Goal: Contribute content: Contribute content

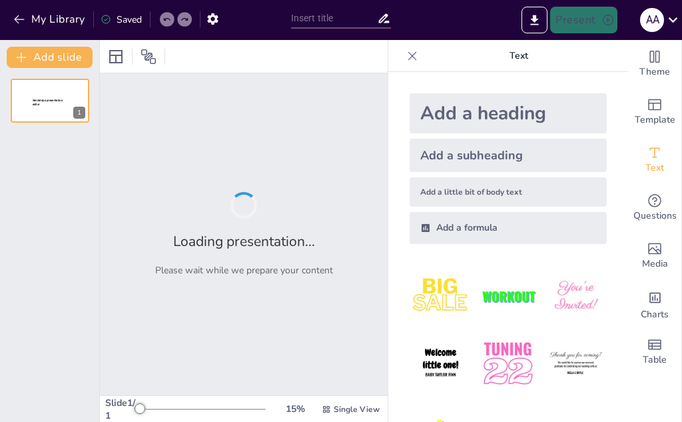
type input "Evolució de la Informàtica: De les Màquines Antigues als Ordinadors Moderns"
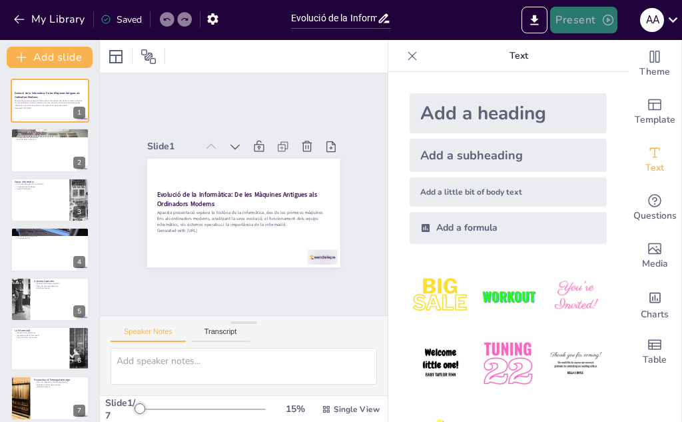
click at [601, 15] on icon "button" at bounding box center [607, 19] width 13 height 13
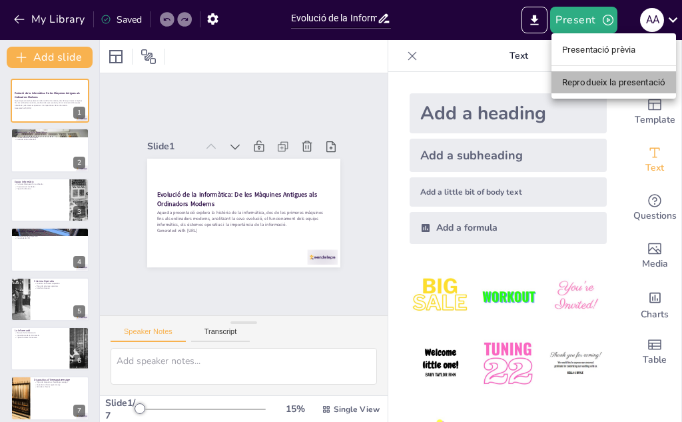
click at [593, 79] on font "Reprodueix la presentació" at bounding box center [613, 82] width 103 height 10
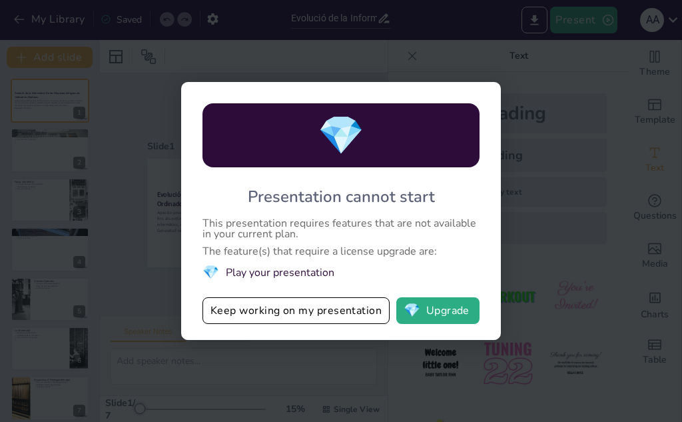
click at [593, 79] on div "💎 Presentation cannot start This presentation requires features that are not av…" at bounding box center [341, 211] width 682 height 422
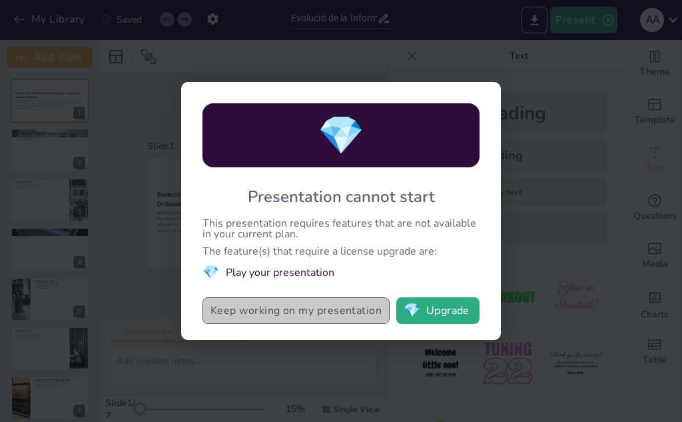
click at [328, 319] on button "Keep working on my presentation" at bounding box center [295, 310] width 187 height 27
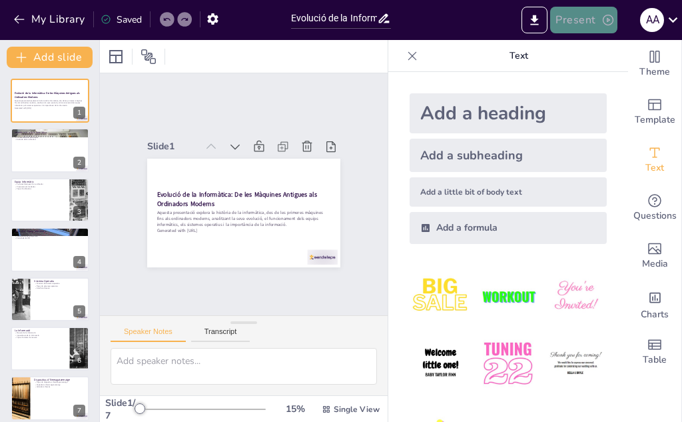
click at [579, 25] on button "Present" at bounding box center [583, 20] width 67 height 27
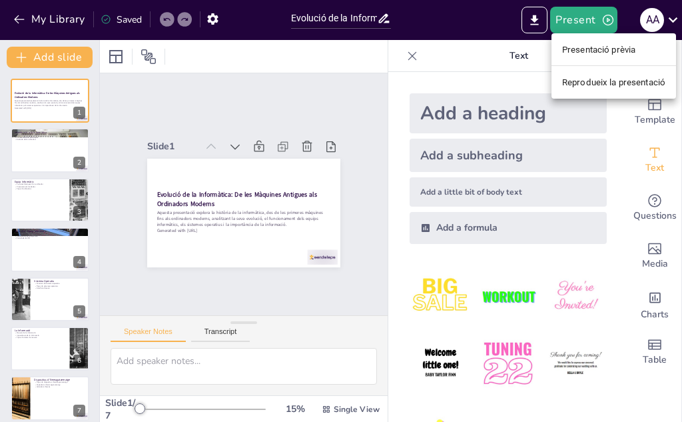
click at [597, 54] on font "Presentació prèvia" at bounding box center [598, 50] width 73 height 10
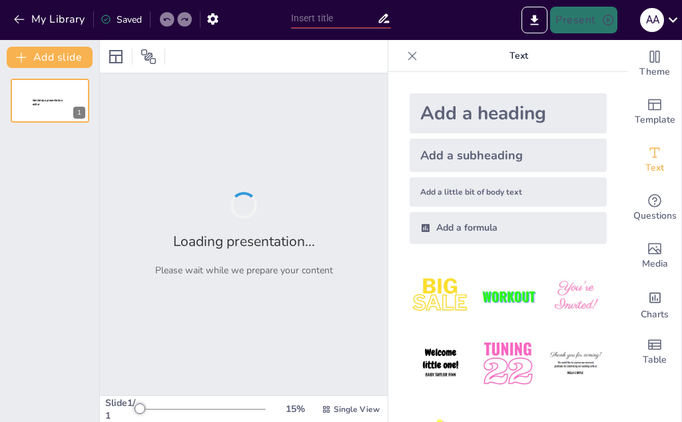
type input "Evolució de la Informàtica: De les Màquines Antigues als Ordinadors Moderns"
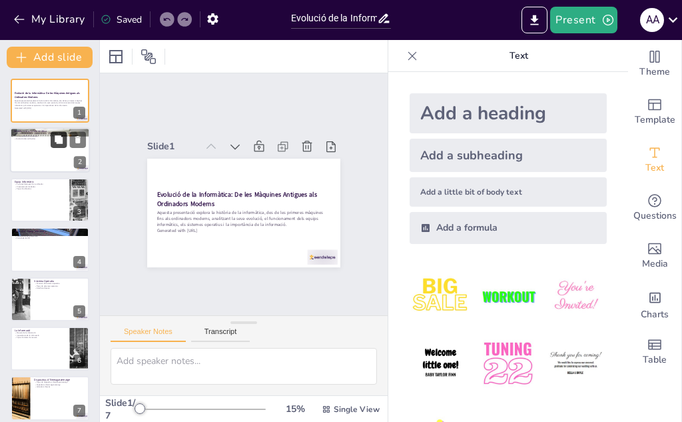
click at [57, 137] on icon at bounding box center [59, 140] width 8 height 8
type textarea "La informàtica és fonamental per al tractament de la informació, ja que permet …"
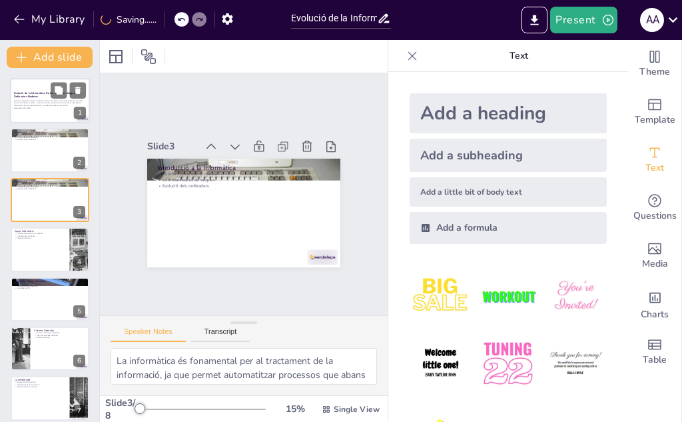
click at [47, 102] on p "Aquesta presentació explora la història de la informàtica, des de les primeres …" at bounding box center [50, 102] width 72 height 7
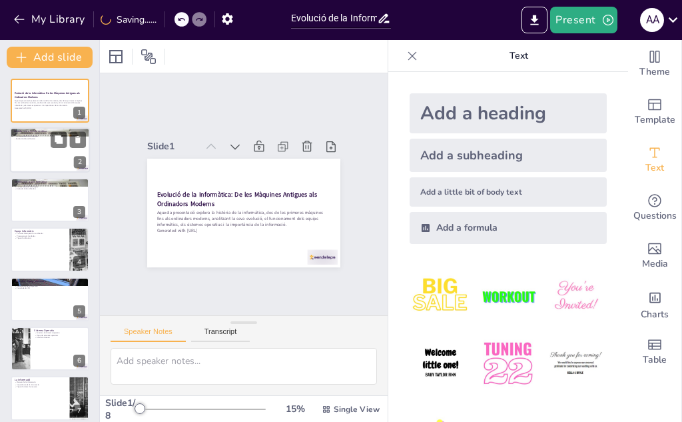
click at [47, 172] on div "Introducció a la Informàtica La informàtica com a ciència La mecanització de ta…" at bounding box center [50, 150] width 80 height 45
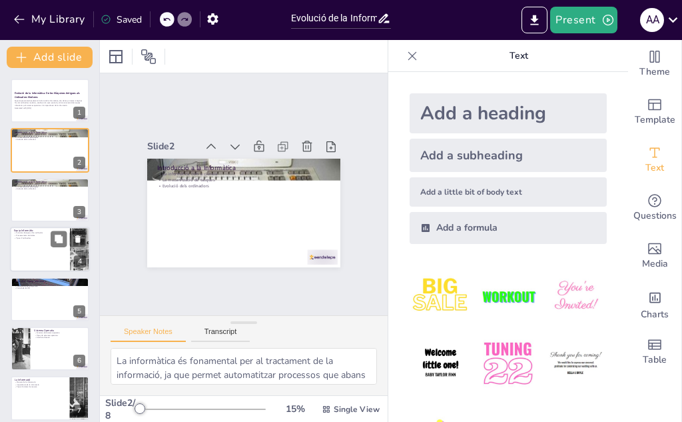
click at [86, 254] on div at bounding box center [80, 248] width 68 height 45
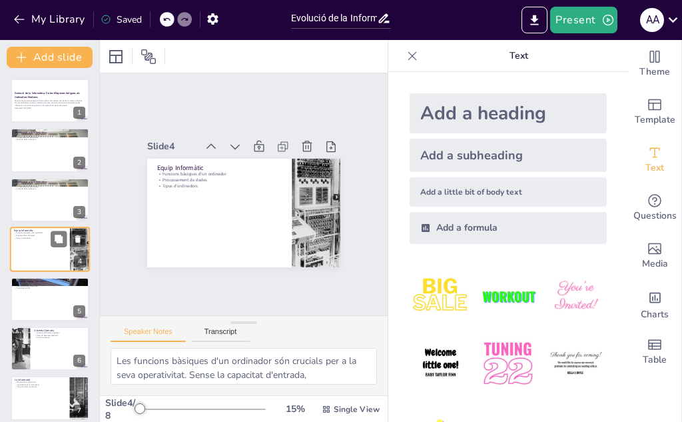
scroll to position [5, 0]
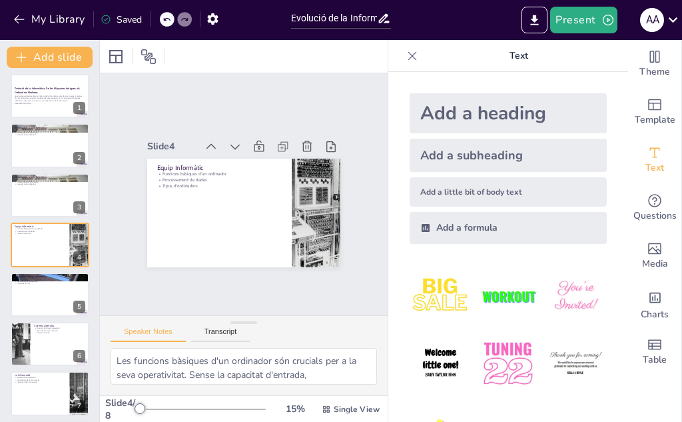
click at [77, 269] on div "Evolució de la Informàtica: De les Màquines Antigues als Ordinadors Moderns Aqu…" at bounding box center [49, 269] width 99 height 391
click at [71, 282] on button at bounding box center [78, 284] width 16 height 16
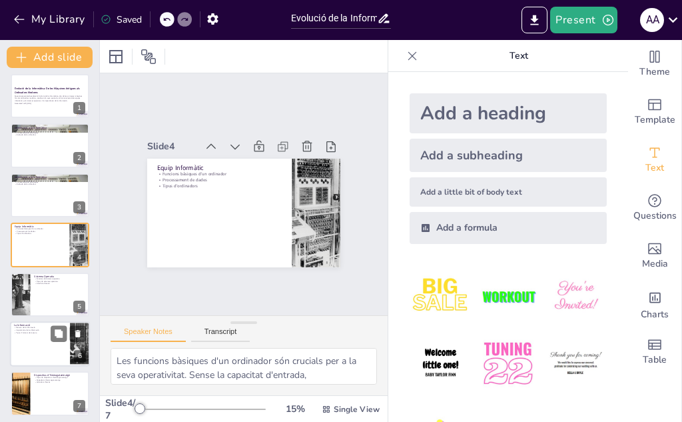
click at [39, 347] on div at bounding box center [50, 343] width 80 height 45
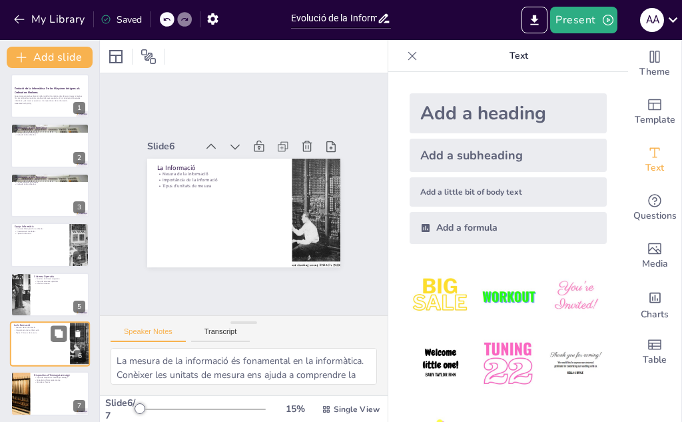
scroll to position [9, 0]
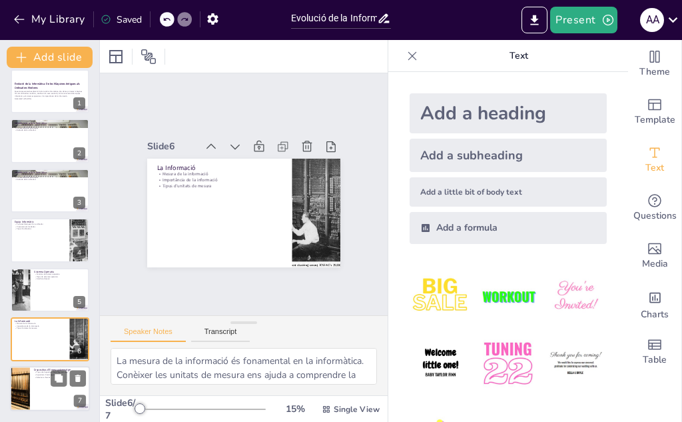
click at [43, 381] on div at bounding box center [50, 388] width 80 height 45
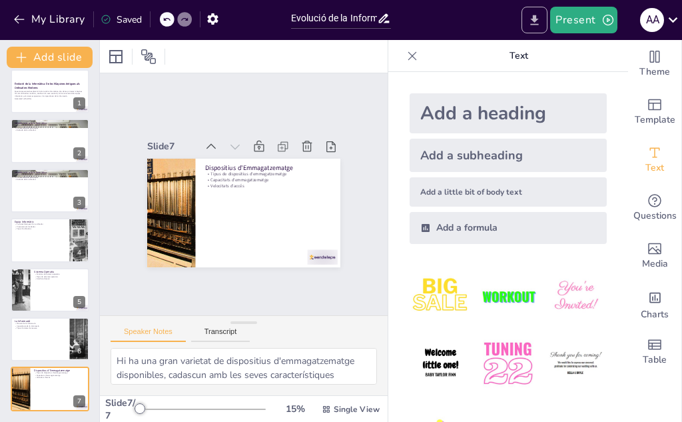
click at [538, 30] on button "Export to PowerPoint" at bounding box center [534, 20] width 26 height 27
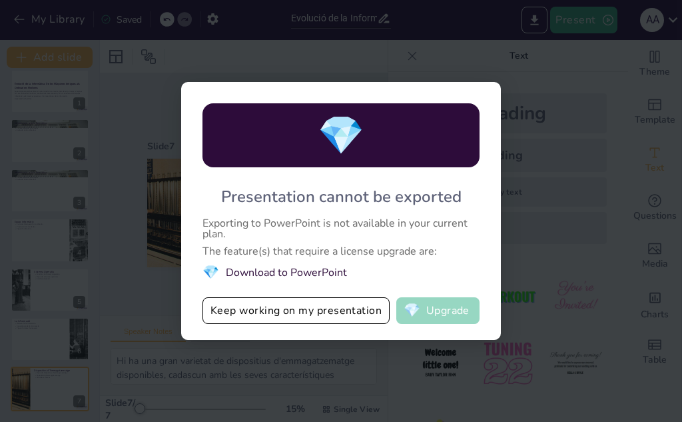
click at [431, 308] on button "💎 Upgrade" at bounding box center [437, 310] width 83 height 27
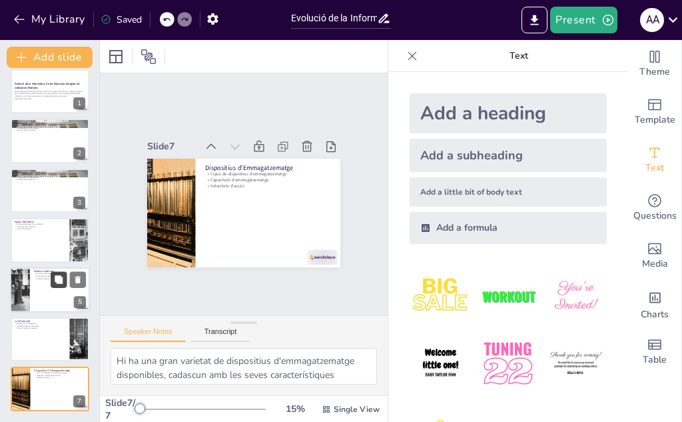
click at [51, 277] on button at bounding box center [59, 279] width 16 height 16
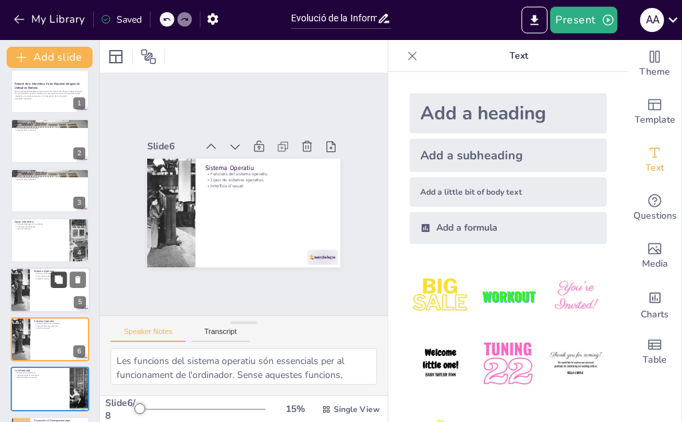
scroll to position [59, 0]
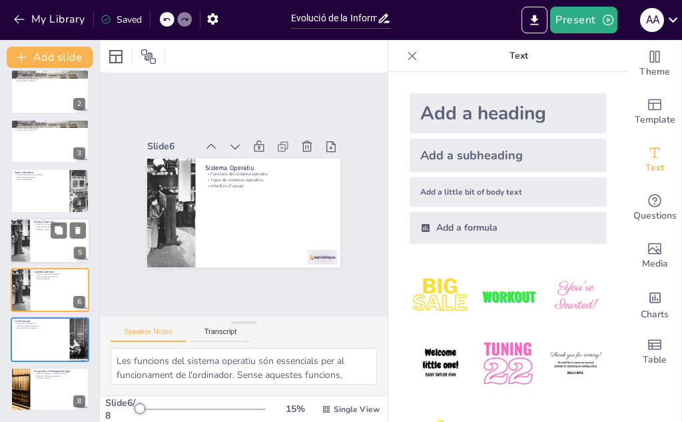
click at [21, 232] on div at bounding box center [19, 240] width 57 height 45
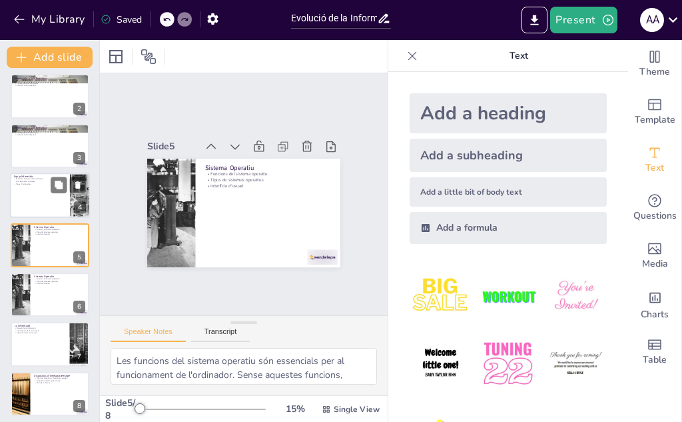
click at [35, 187] on div at bounding box center [50, 194] width 80 height 45
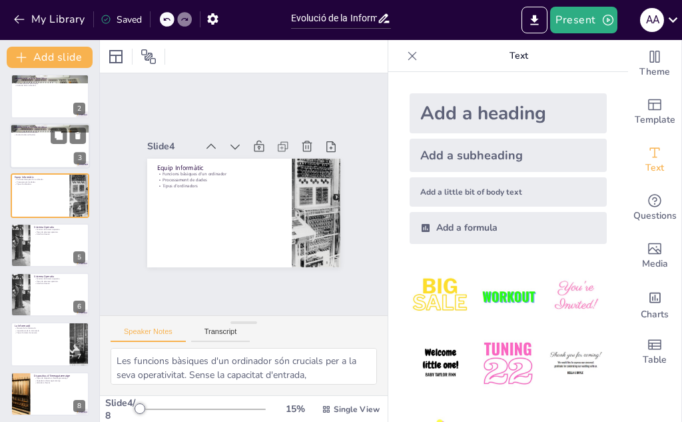
click at [35, 168] on div at bounding box center [50, 145] width 80 height 45
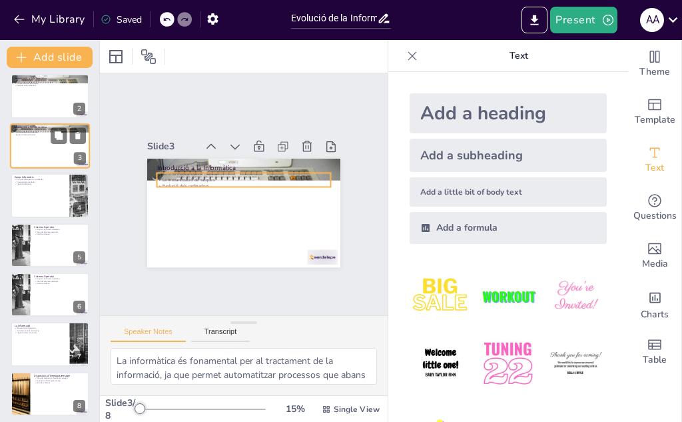
scroll to position [0, 0]
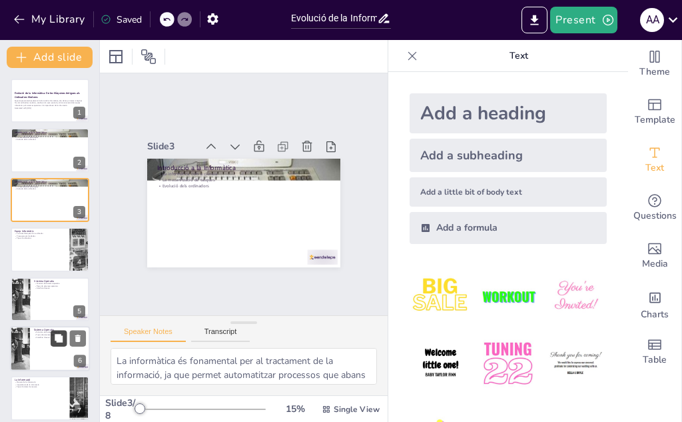
click at [53, 344] on button at bounding box center [59, 338] width 16 height 16
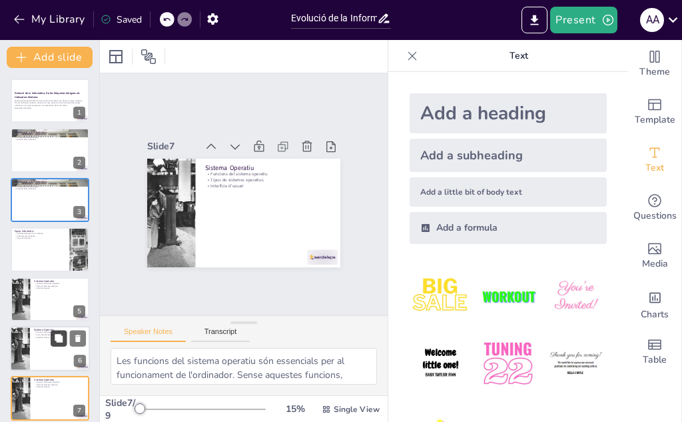
scroll to position [108, 0]
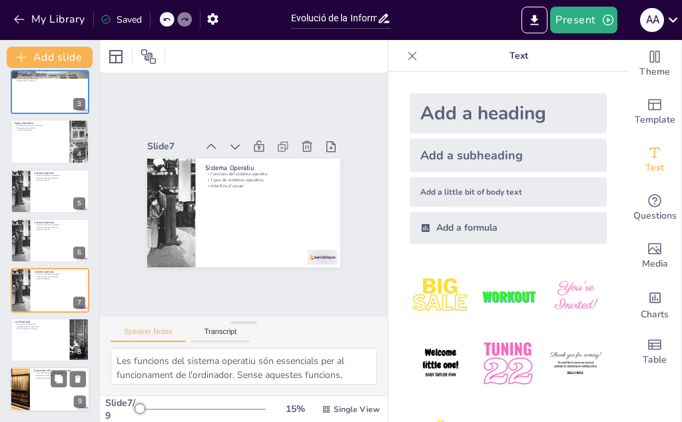
click at [45, 408] on div at bounding box center [50, 388] width 80 height 45
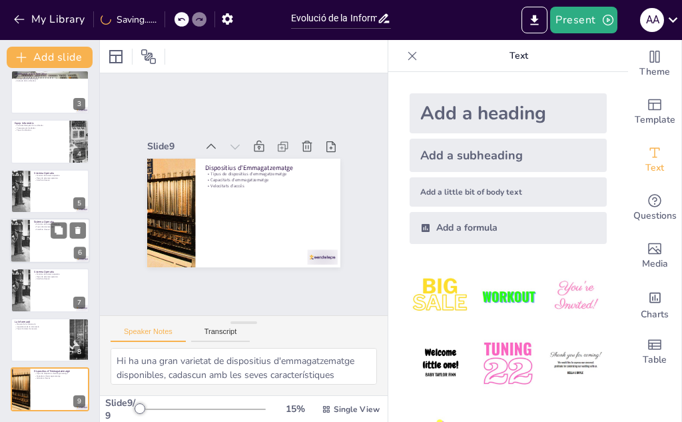
click at [47, 253] on div at bounding box center [50, 240] width 80 height 45
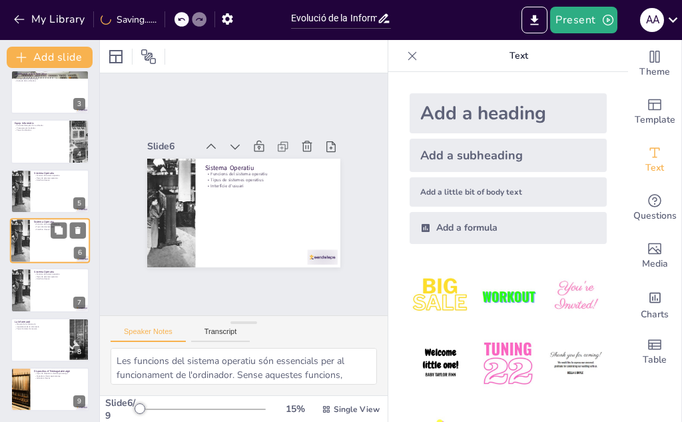
scroll to position [104, 0]
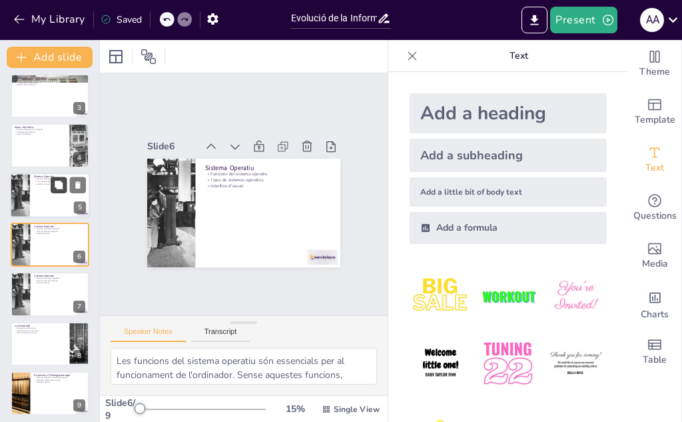
click at [52, 188] on button at bounding box center [59, 184] width 16 height 16
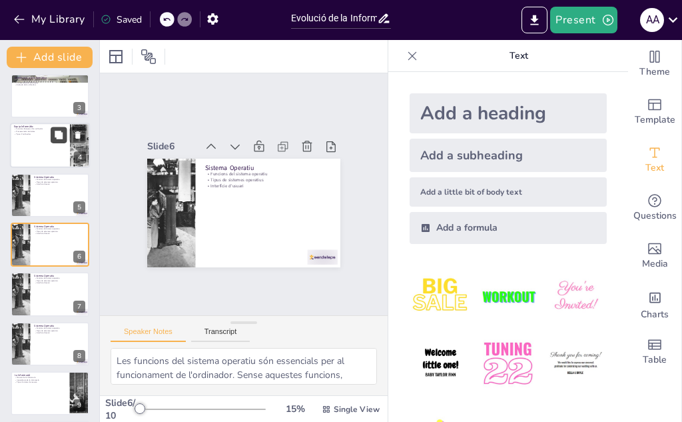
click at [52, 139] on button at bounding box center [59, 135] width 16 height 16
type textarea "Les funcions bàsiques d'un ordinador són crucials per a la seva operativitat. S…"
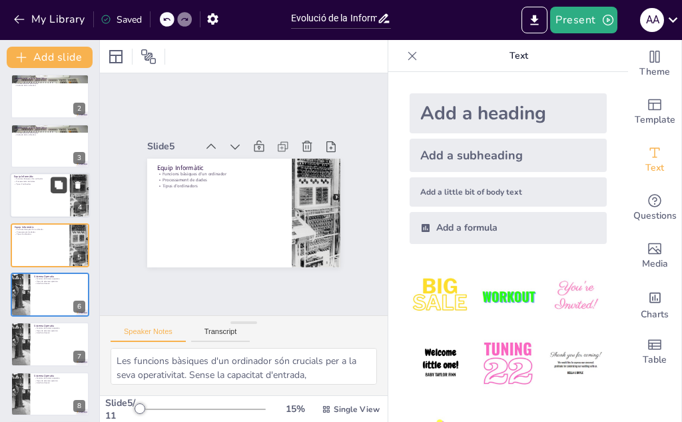
scroll to position [0, 0]
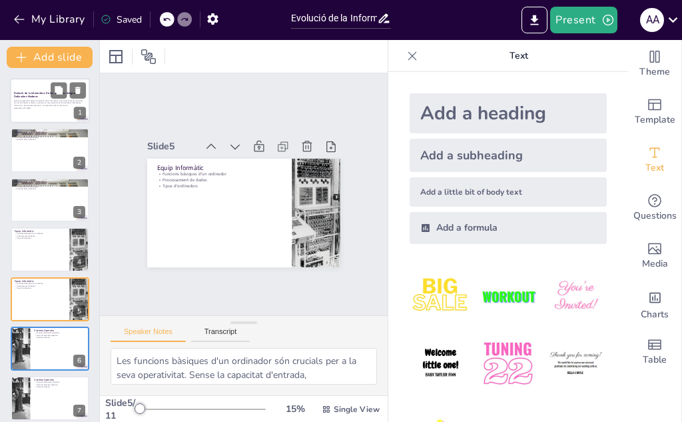
click at [44, 111] on div at bounding box center [50, 100] width 80 height 45
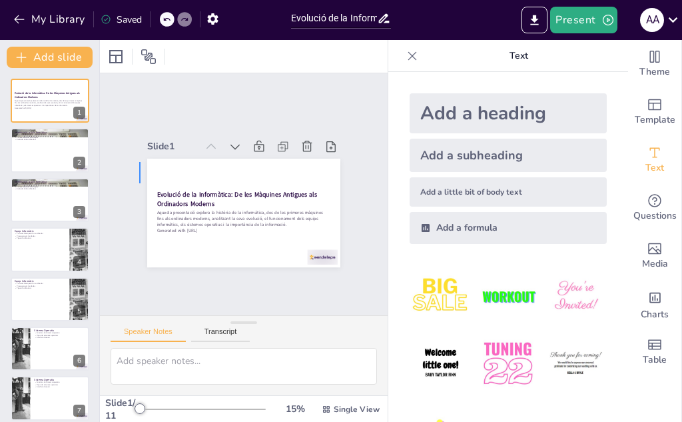
drag, startPoint x: 141, startPoint y: 183, endPoint x: 141, endPoint y: 162, distance: 21.3
click at [157, 190] on strong "Evolució de la Informàtica: De les Màquines Antigues als Ordinadors Moderns" at bounding box center [237, 199] width 161 height 18
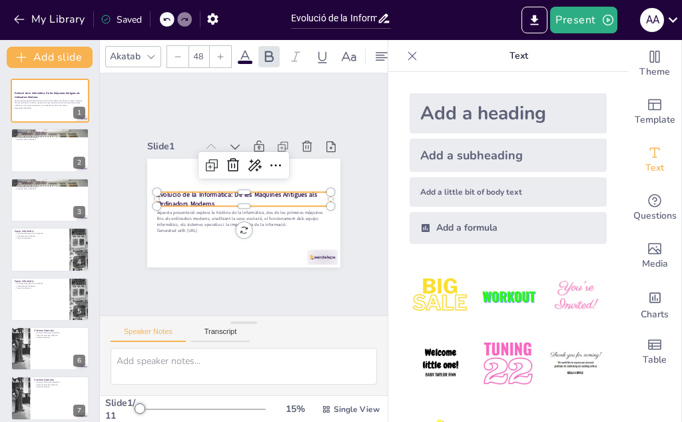
click at [157, 190] on strong "Evolució de la Informàtica: De les Màquines Antigues als Ordinadors Moderns" at bounding box center [237, 199] width 161 height 18
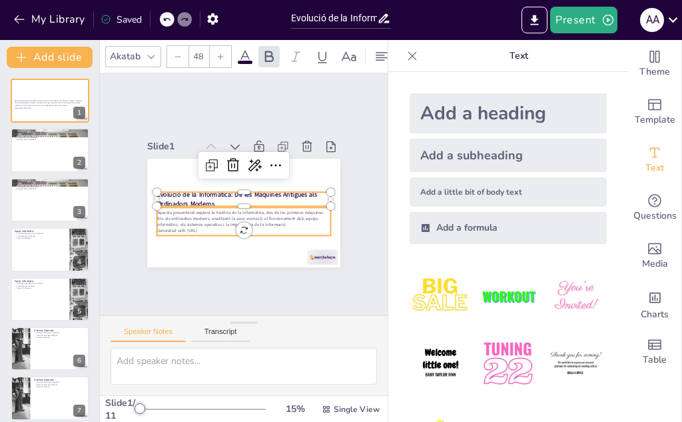
click at [214, 227] on p "Generated with [URL]" at bounding box center [244, 230] width 174 height 6
type input "32"
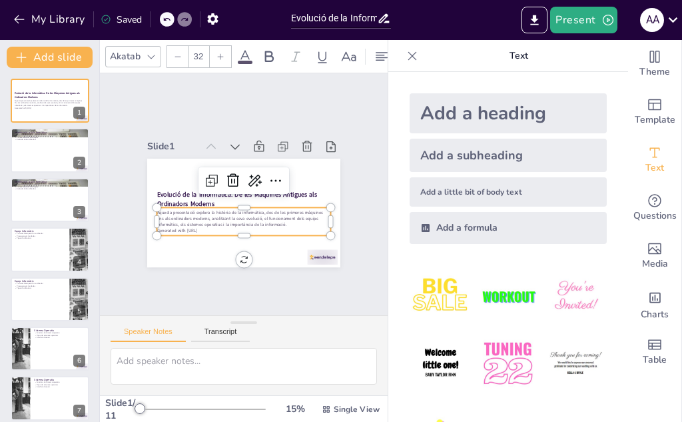
click at [210, 227] on p "Generated with [URL]" at bounding box center [244, 230] width 174 height 6
click at [206, 220] on p "Aquesta presentació explora la història de la informàtica, des de les primeres …" at bounding box center [244, 218] width 174 height 18
click at [206, 220] on div "Aquesta presentació explora la història de la informàtica, des de les primeres …" at bounding box center [244, 220] width 174 height 24
click at [206, 226] on p "Generated with [URL]" at bounding box center [244, 229] width 174 height 6
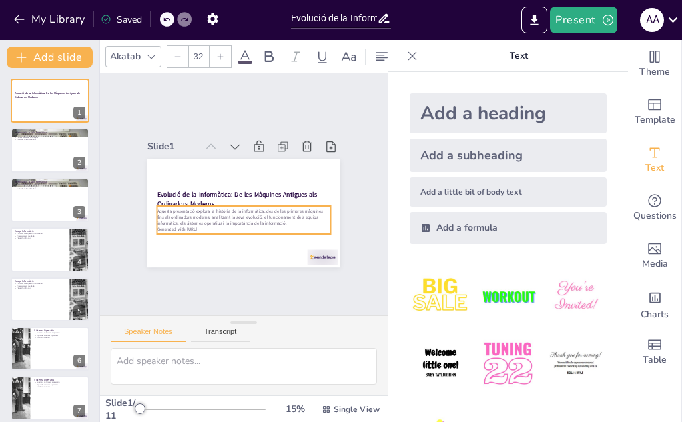
click at [206, 226] on p "Generated with [URL]" at bounding box center [244, 229] width 174 height 6
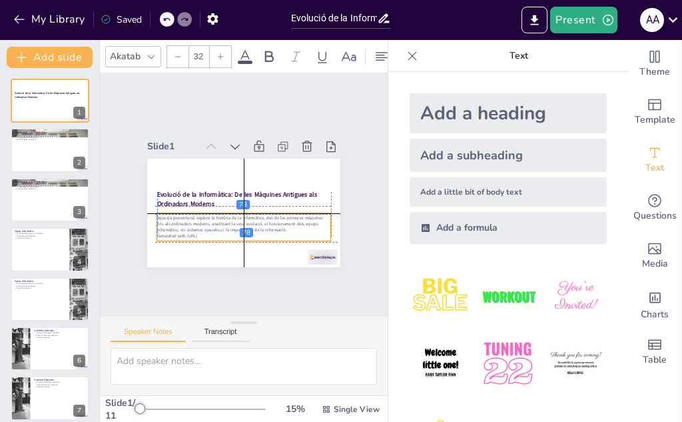
click at [204, 223] on div "Aquesta presentació explora la història de la informàtica, des de les primeres …" at bounding box center [244, 226] width 174 height 24
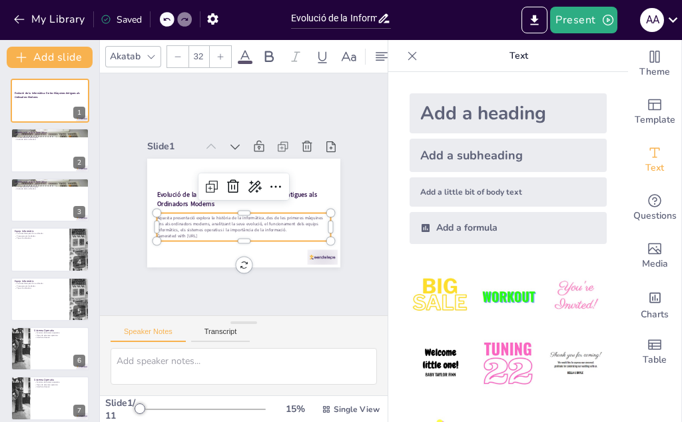
click at [204, 223] on p "Aquesta presentació explora la història de la informàtica, des de les primeres …" at bounding box center [240, 224] width 174 height 36
click at [110, 184] on div "Slide 1 Evolució de la Informàtica: De les Màquines Antigues als Ordinadors Mod…" at bounding box center [244, 194] width 268 height 146
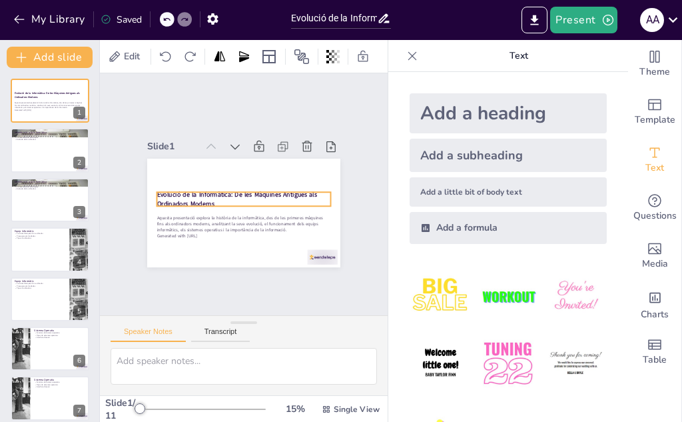
click at [149, 186] on div "Evolució de la Informàtica: De les Màquines Antigues als Ordinadors Moderns Aqu…" at bounding box center [243, 213] width 193 height 109
click at [152, 186] on div at bounding box center [158, 183] width 12 height 12
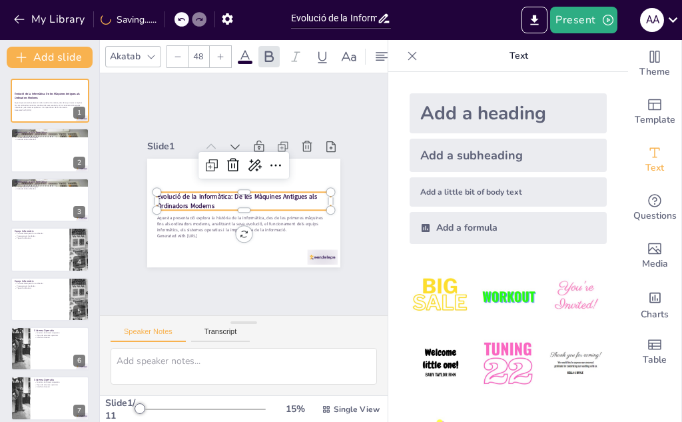
click at [157, 192] on strong "Evolució de la Informàtica: De les Màquines Antigues als Ordinadors Moderns" at bounding box center [237, 201] width 161 height 18
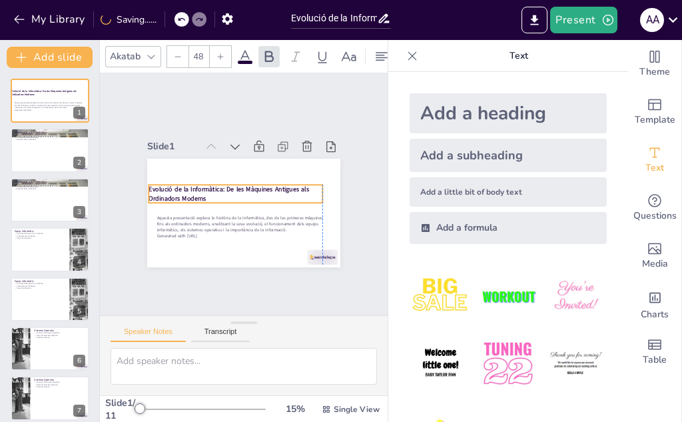
drag, startPoint x: 156, startPoint y: 192, endPoint x: 149, endPoint y: 188, distance: 8.7
click at [149, 188] on strong "Evolució de la Informàtica: De les Màquines Antigues als Ordinadors Moderns" at bounding box center [229, 193] width 161 height 18
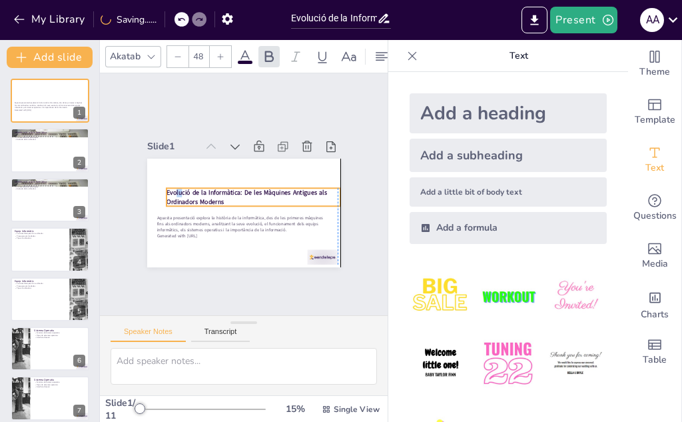
drag, startPoint x: 153, startPoint y: 186, endPoint x: 166, endPoint y: 187, distance: 13.3
click at [166, 188] on strong "Evolució de la Informàtica: De les Màquines Antigues als Ordinadors Moderns" at bounding box center [246, 197] width 161 height 18
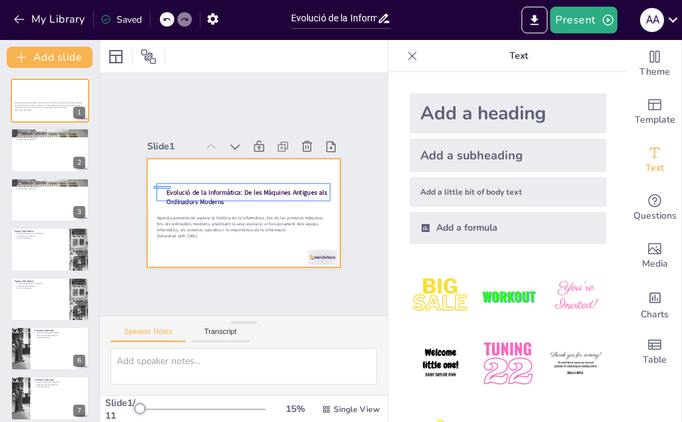
drag, startPoint x: 170, startPoint y: 186, endPoint x: 154, endPoint y: 188, distance: 16.9
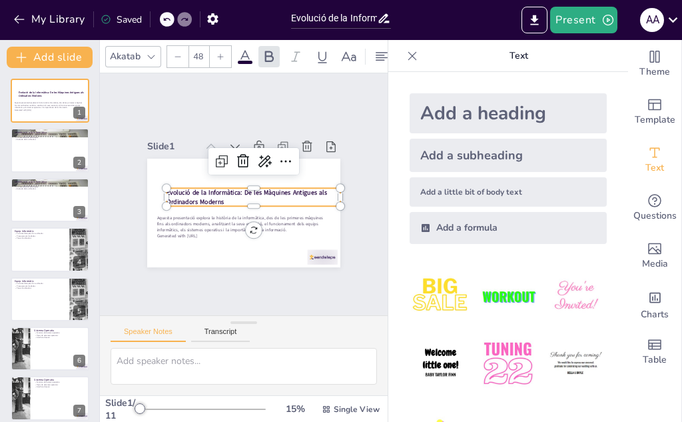
click at [189, 199] on strong "Evolució de la Informàtica: De les Màquines Antigues als Ordinadors Moderns" at bounding box center [246, 192] width 161 height 25
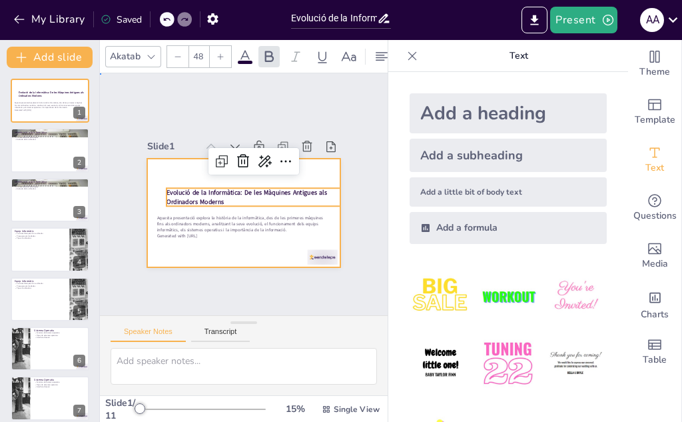
click at [147, 174] on div at bounding box center [243, 213] width 193 height 109
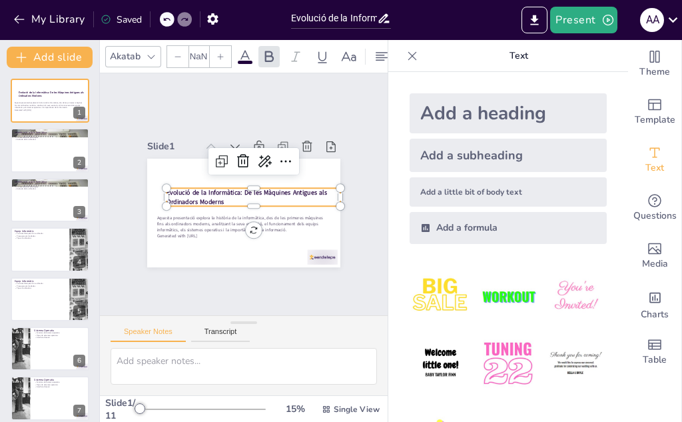
type input "48"
click at [157, 186] on div "Evolució de la Informàtica: De les Màquines Antigues als Ordinadors Moderns Aqu…" at bounding box center [243, 213] width 193 height 109
click at [168, 159] on div at bounding box center [241, 213] width 203 height 129
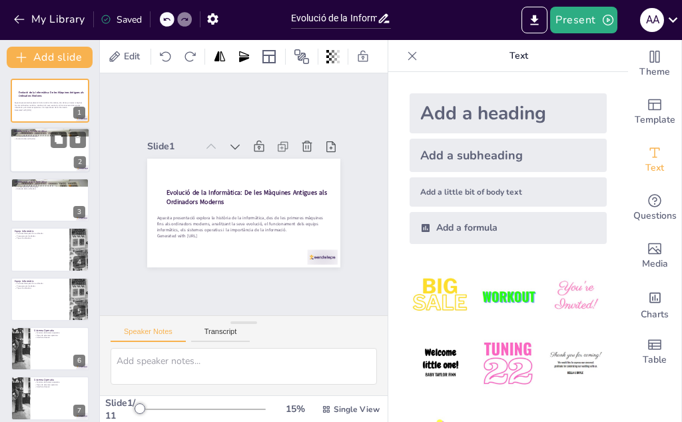
click at [48, 145] on div at bounding box center [50, 150] width 80 height 45
type textarea "La informàtica és fonamental per al tractament de la informació, ja que permet …"
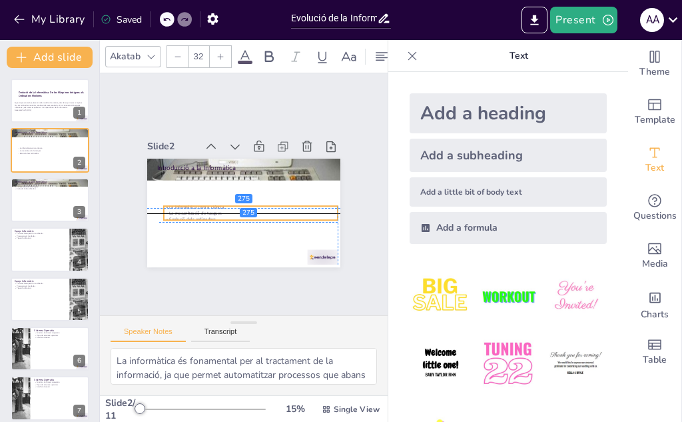
drag, startPoint x: 159, startPoint y: 174, endPoint x: 161, endPoint y: 218, distance: 43.3
click at [164, 218] on div "La informàtica com a ciència La mecanització de tasques Evolució dels ordinadors" at bounding box center [251, 213] width 174 height 18
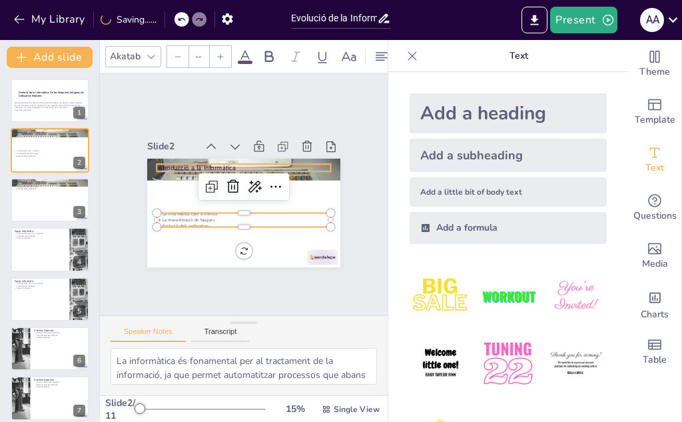
type input "48"
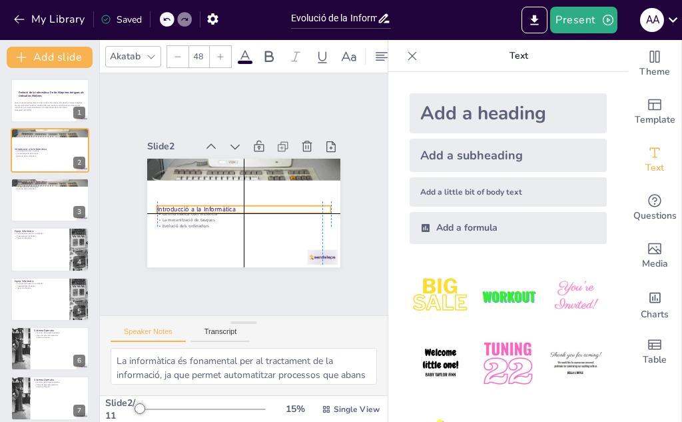
drag, startPoint x: 172, startPoint y: 162, endPoint x: 168, endPoint y: 199, distance: 37.5
click at [168, 204] on p "Introducció a la Informàtica" at bounding box center [244, 208] width 174 height 9
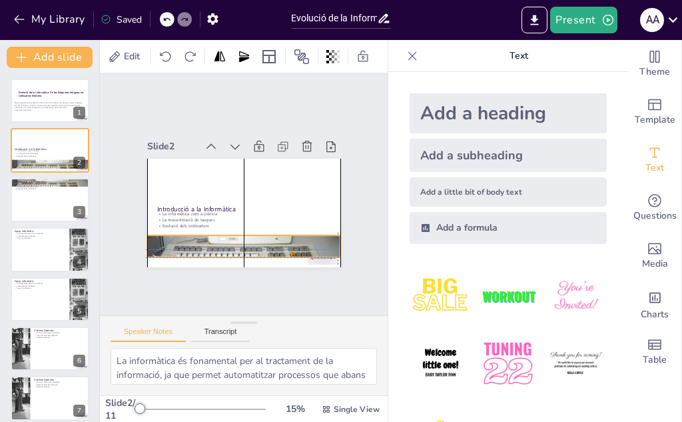
drag, startPoint x: 180, startPoint y: 164, endPoint x: 178, endPoint y: 238, distance: 73.9
click at [178, 238] on div at bounding box center [243, 246] width 193 height 168
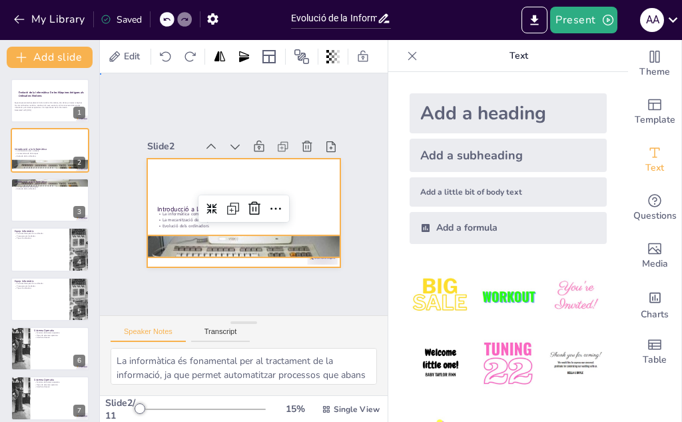
click at [150, 184] on div at bounding box center [243, 213] width 193 height 109
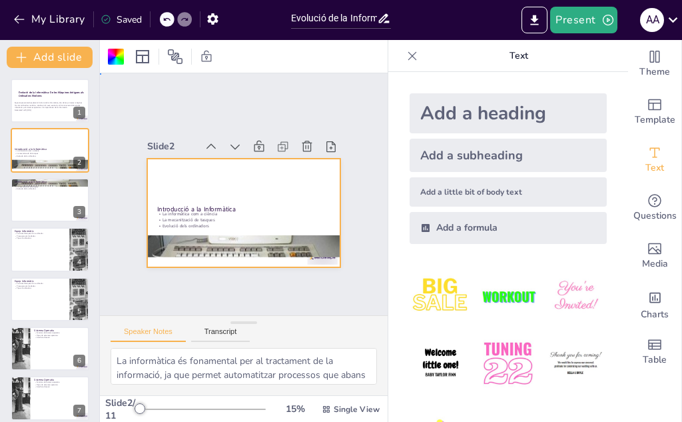
click at [150, 184] on div at bounding box center [243, 213] width 193 height 109
click at [41, 250] on div at bounding box center [50, 248] width 80 height 45
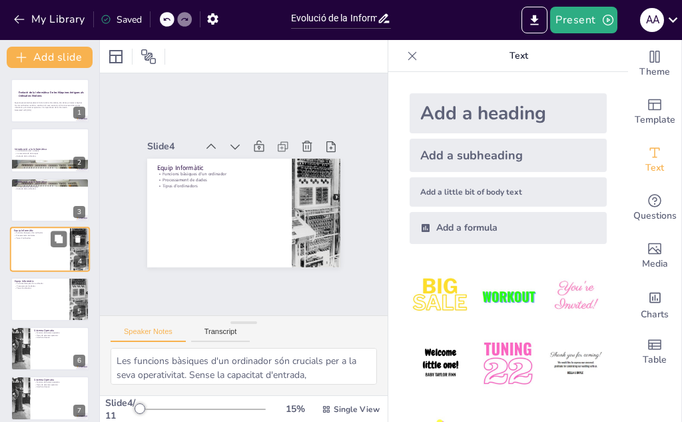
scroll to position [5, 0]
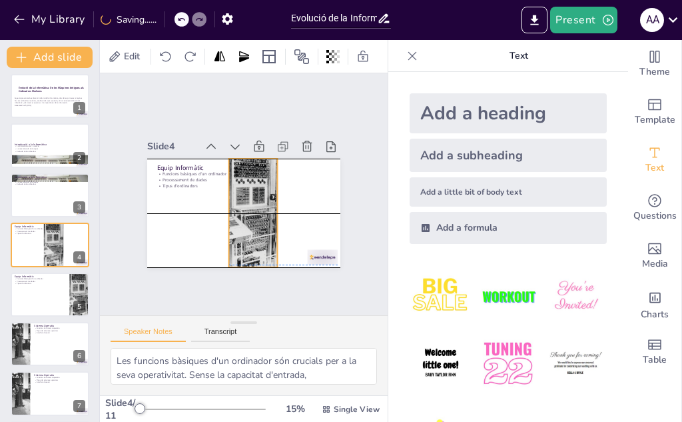
drag, startPoint x: 316, startPoint y: 210, endPoint x: 253, endPoint y: 206, distance: 63.4
click at [253, 206] on div at bounding box center [250, 213] width 173 height 125
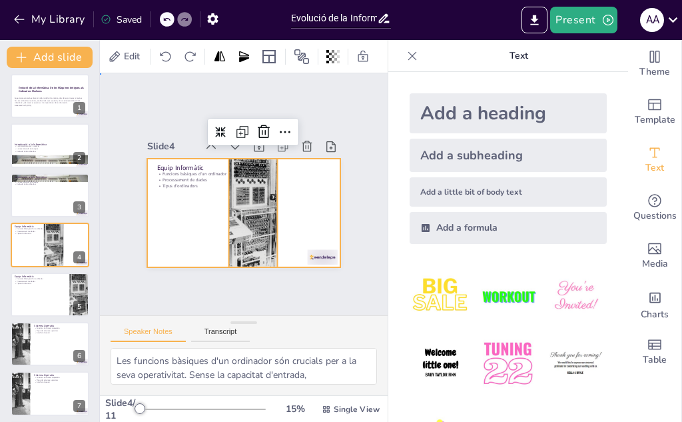
click at [174, 218] on div at bounding box center [241, 213] width 203 height 129
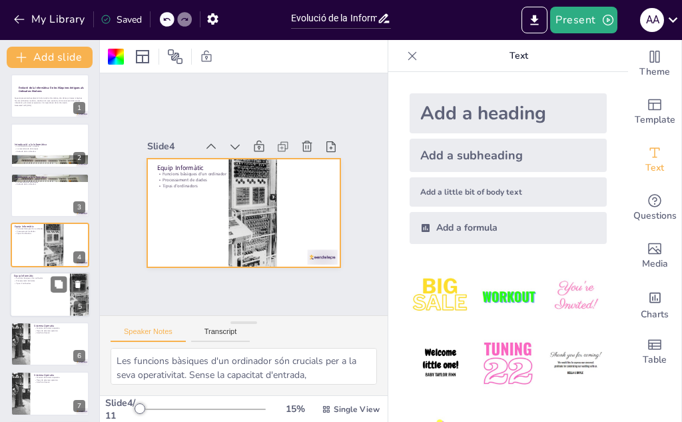
click at [43, 286] on div at bounding box center [50, 294] width 80 height 45
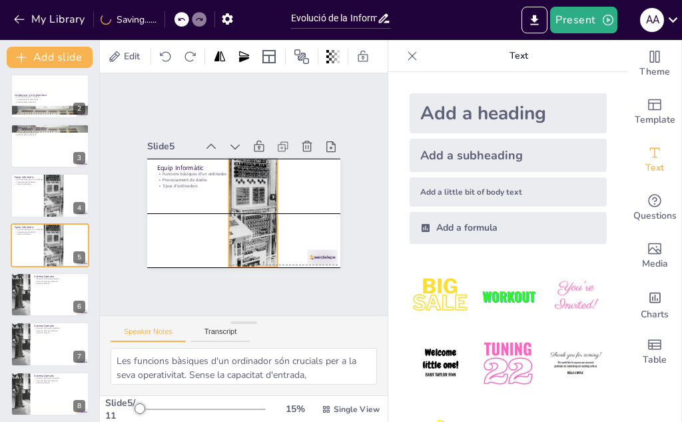
drag, startPoint x: 309, startPoint y: 228, endPoint x: 246, endPoint y: 226, distance: 63.3
click at [246, 226] on div at bounding box center [252, 213] width 163 height 109
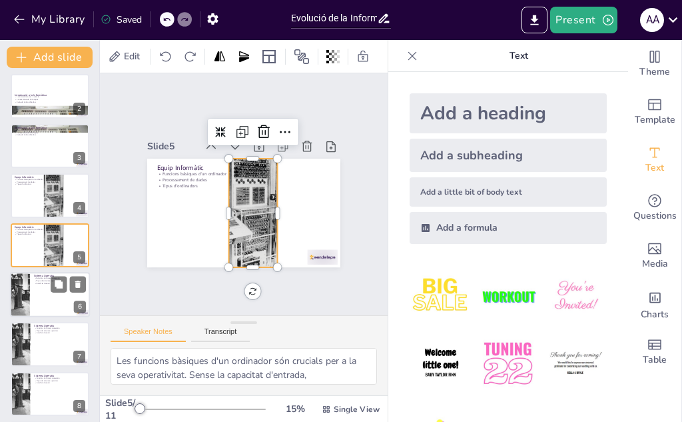
click at [26, 298] on div at bounding box center [19, 294] width 57 height 45
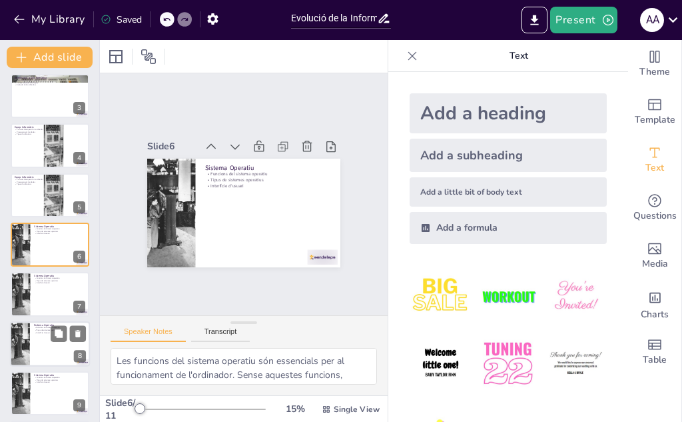
click at [58, 350] on div at bounding box center [50, 343] width 80 height 45
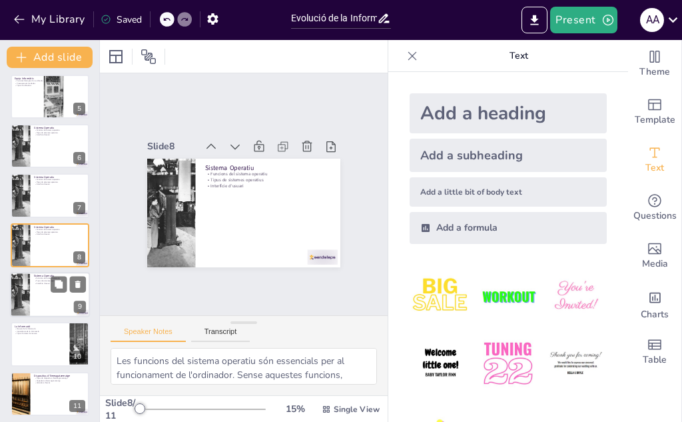
click at [67, 284] on div at bounding box center [68, 284] width 35 height 16
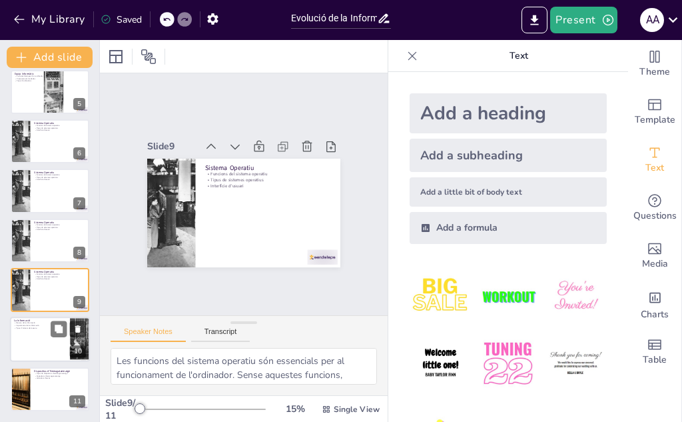
click at [48, 339] on div at bounding box center [50, 339] width 80 height 45
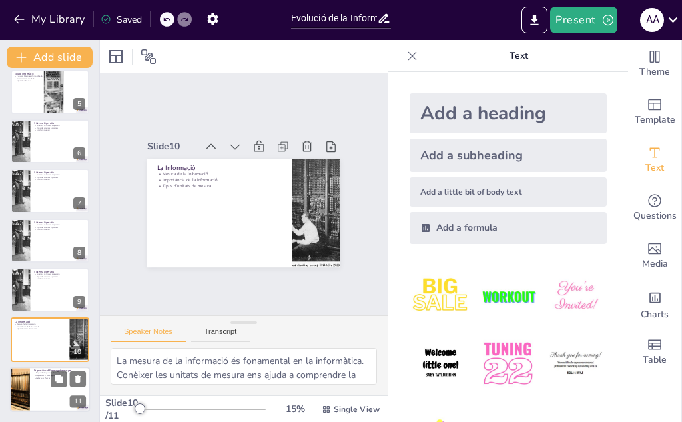
click at [41, 401] on div at bounding box center [50, 388] width 80 height 45
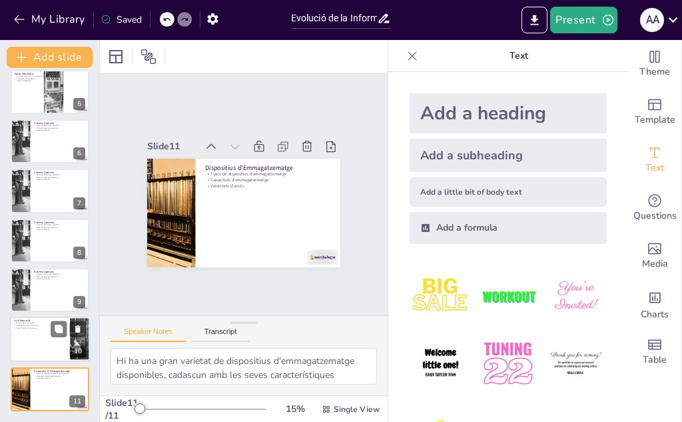
click at [45, 346] on div at bounding box center [50, 339] width 80 height 45
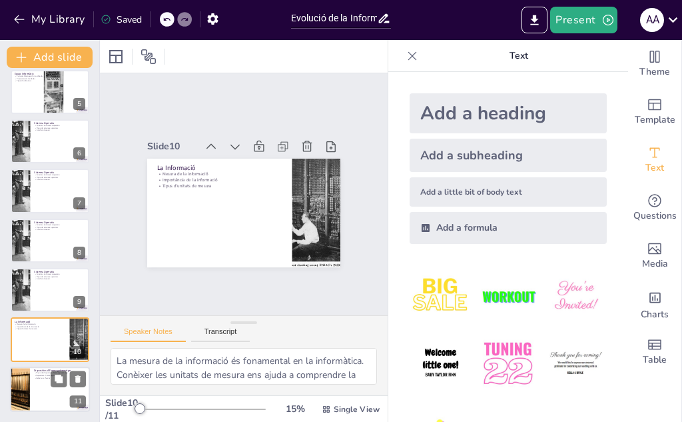
click at [37, 387] on div at bounding box center [50, 388] width 80 height 45
type textarea "Hi ha una gran varietat de dispositius d'emmagatzematge disponibles, cadascun a…"
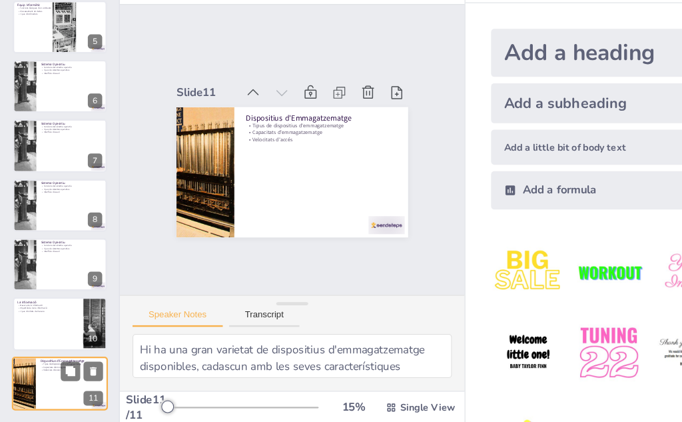
scroll to position [0, 0]
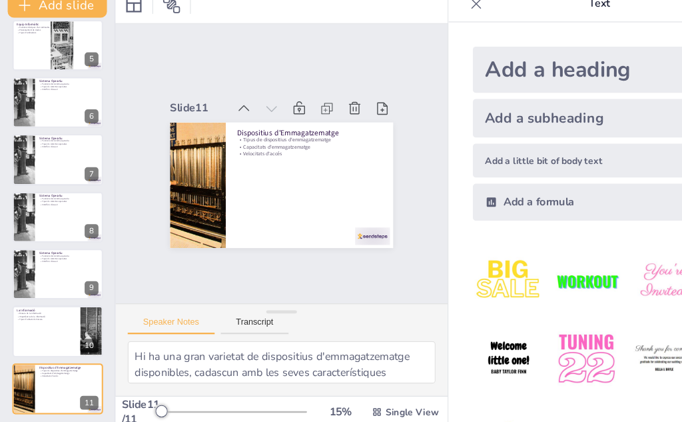
click at [101, 344] on div "Speaker Notes Transcript" at bounding box center [244, 332] width 288 height 32
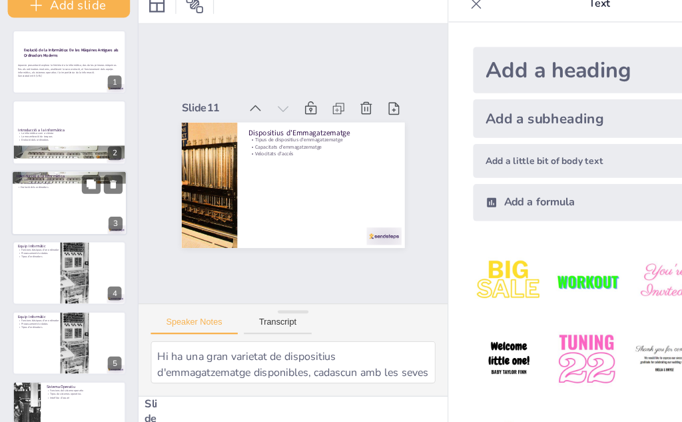
drag, startPoint x: 96, startPoint y: 342, endPoint x: 97, endPoint y: 224, distance: 118.6
click at [97, 224] on div "Add slide Evolució de la Informàtica: De les Màquines Antigues als Ordinadors M…" at bounding box center [60, 231] width 120 height 382
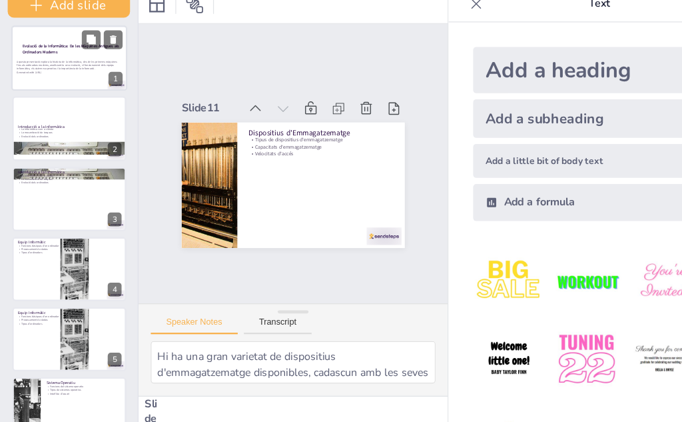
click at [62, 121] on div at bounding box center [60, 103] width 101 height 57
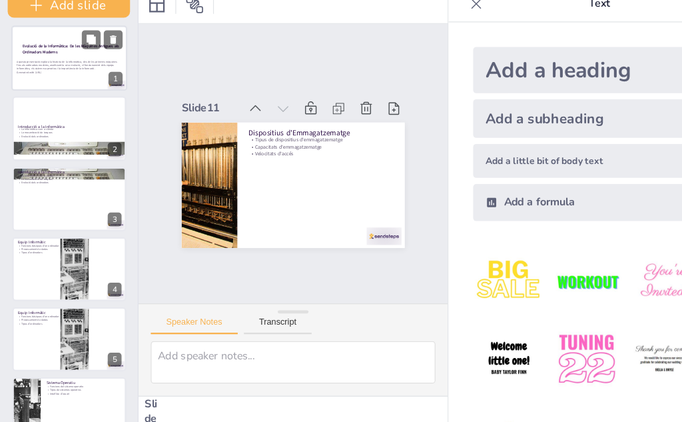
scroll to position [0, 0]
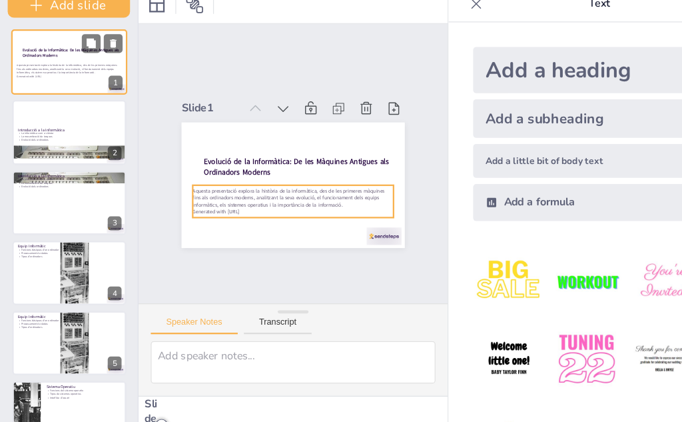
click at [62, 121] on div "Aquesta presentació explora la història de la informàtica, des de les primeres …" at bounding box center [60, 114] width 91 height 15
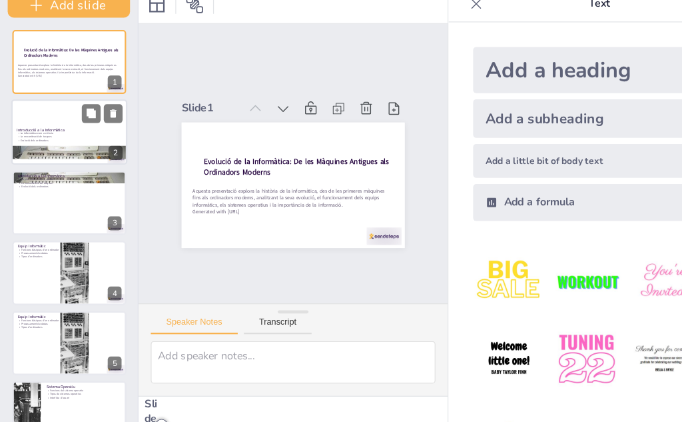
click at [63, 159] on div at bounding box center [60, 167] width 101 height 57
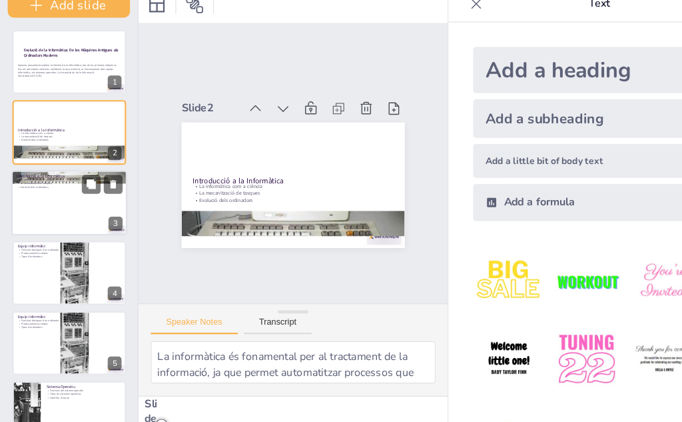
click at [65, 232] on div at bounding box center [60, 228] width 101 height 57
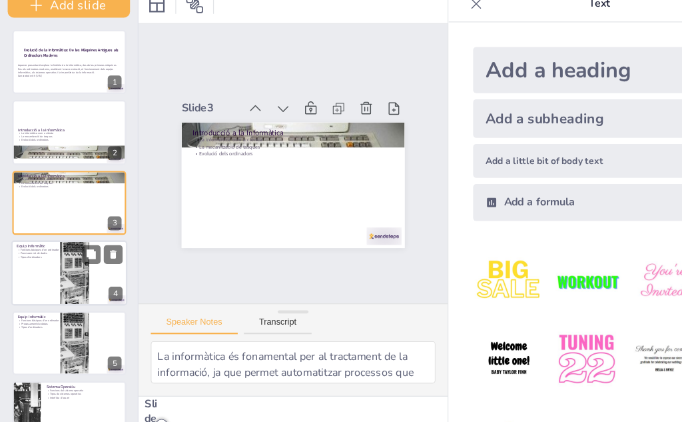
click at [68, 289] on div at bounding box center [64, 288] width 85 height 57
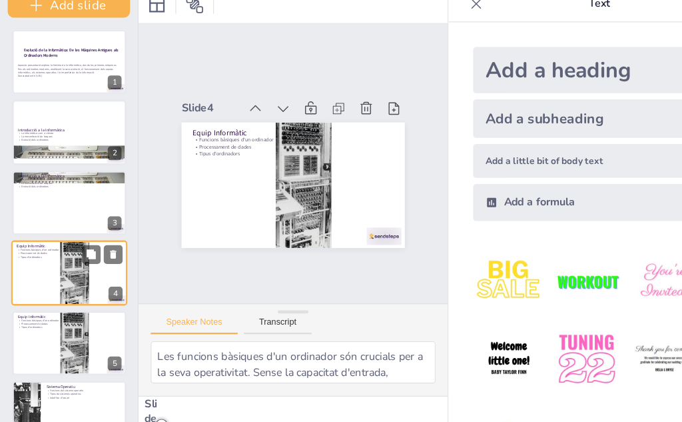
scroll to position [44, 0]
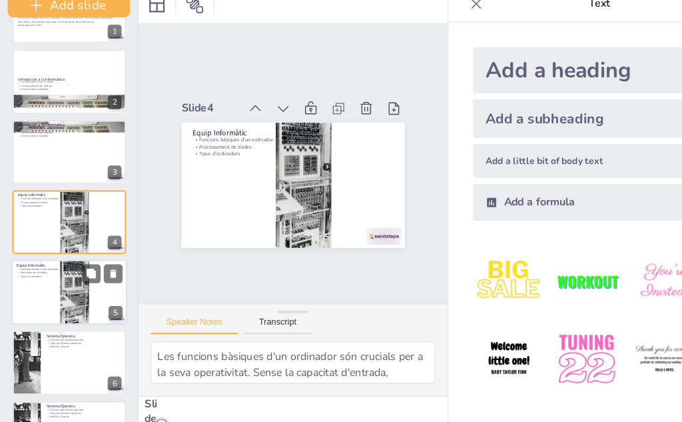
click at [69, 320] on div at bounding box center [64, 305] width 85 height 57
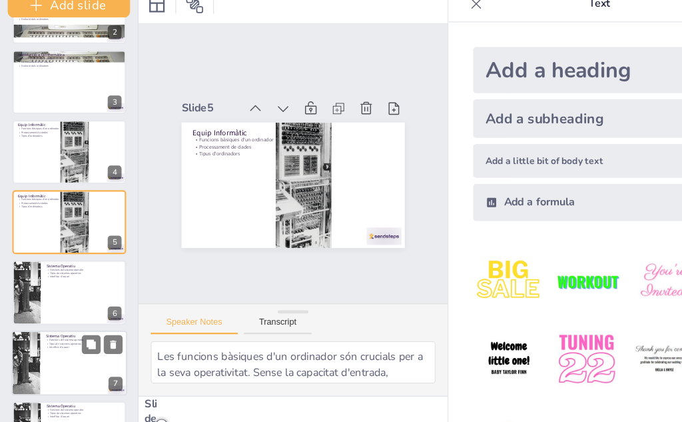
click at [68, 354] on div at bounding box center [60, 366] width 101 height 57
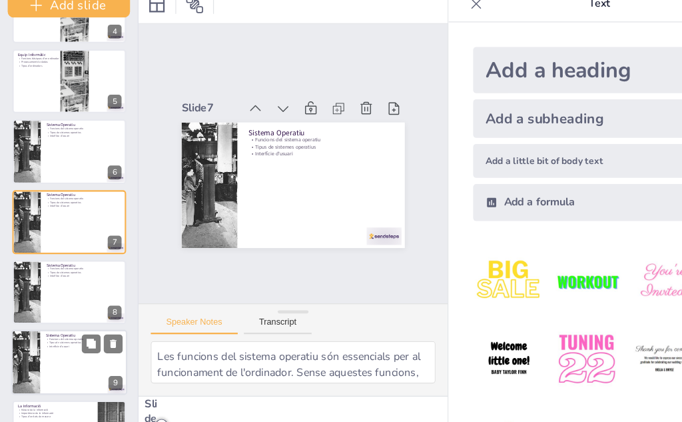
click at [69, 345] on p "Funcions del sistema operatiu" at bounding box center [72, 345] width 65 height 3
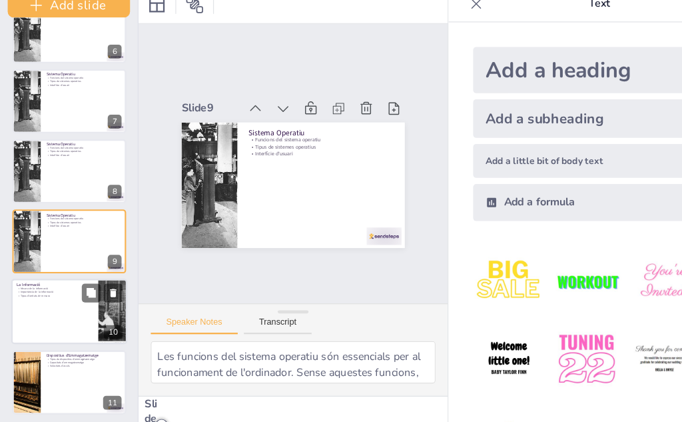
click at [36, 318] on div at bounding box center [60, 322] width 101 height 57
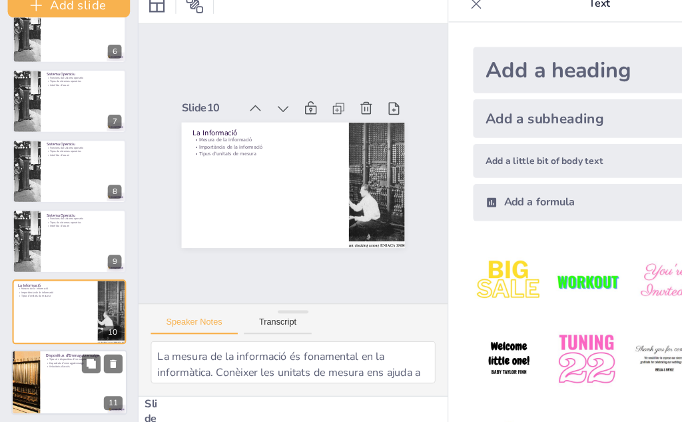
click at [31, 366] on div at bounding box center [22, 383] width 75 height 57
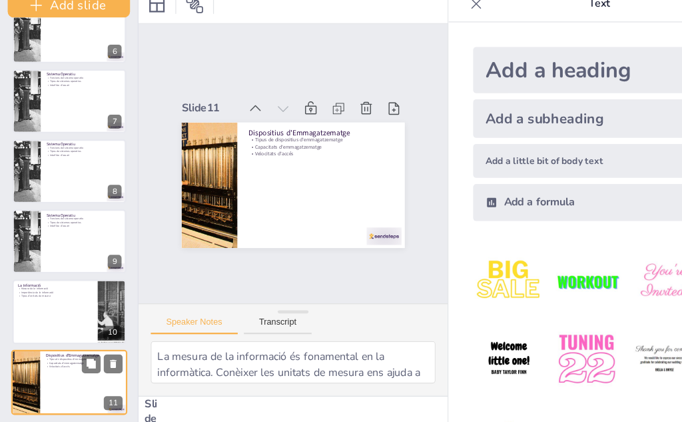
type textarea "Hi ha una gran varietat de dispositius d'emmagatzematge disponibles, cadascun a…"
